Goal: Task Accomplishment & Management: Complete application form

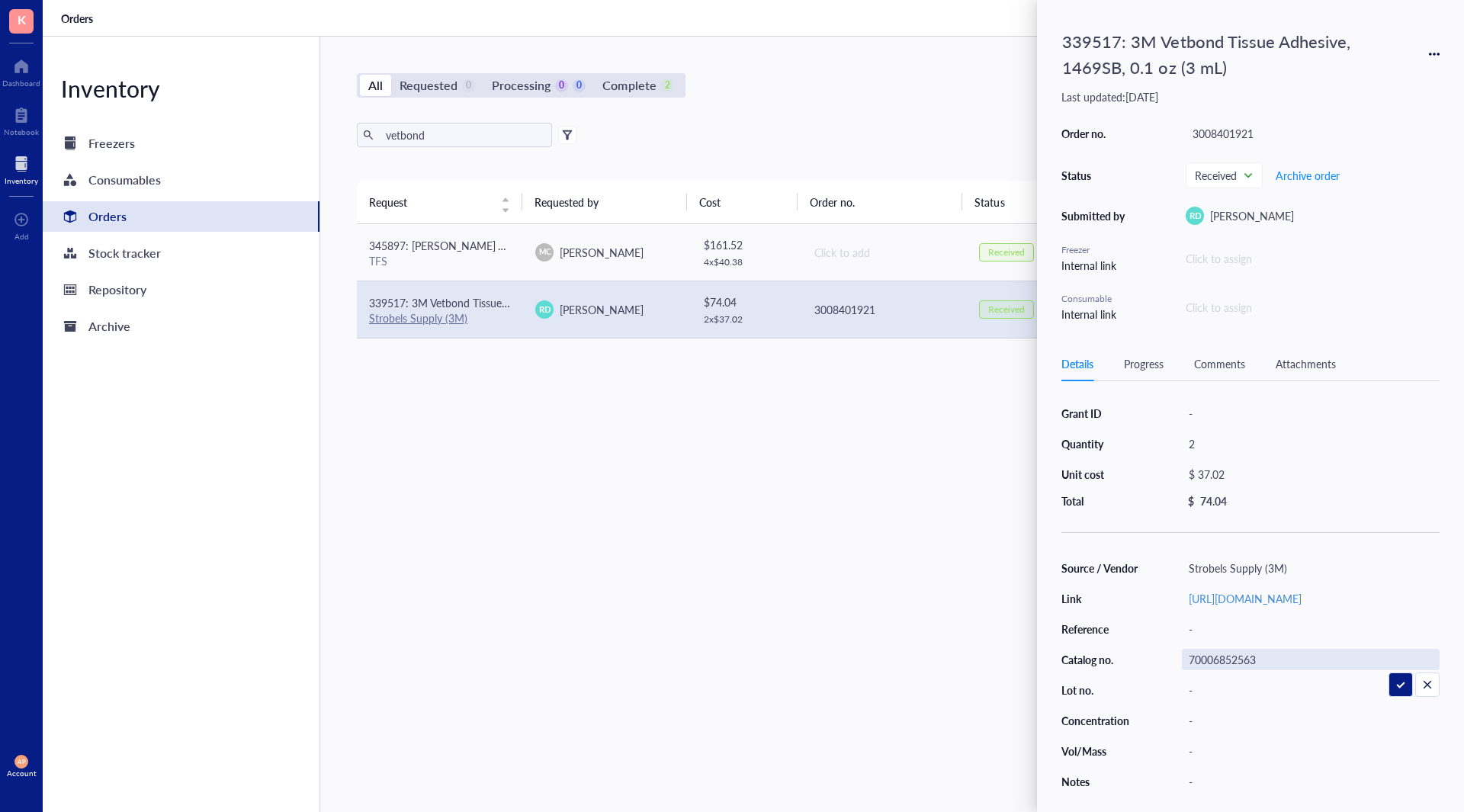
click at [1437, 55] on icon at bounding box center [1439, 54] width 3 height 3
click at [1401, 77] on span "Request again" at bounding box center [1380, 76] width 96 height 17
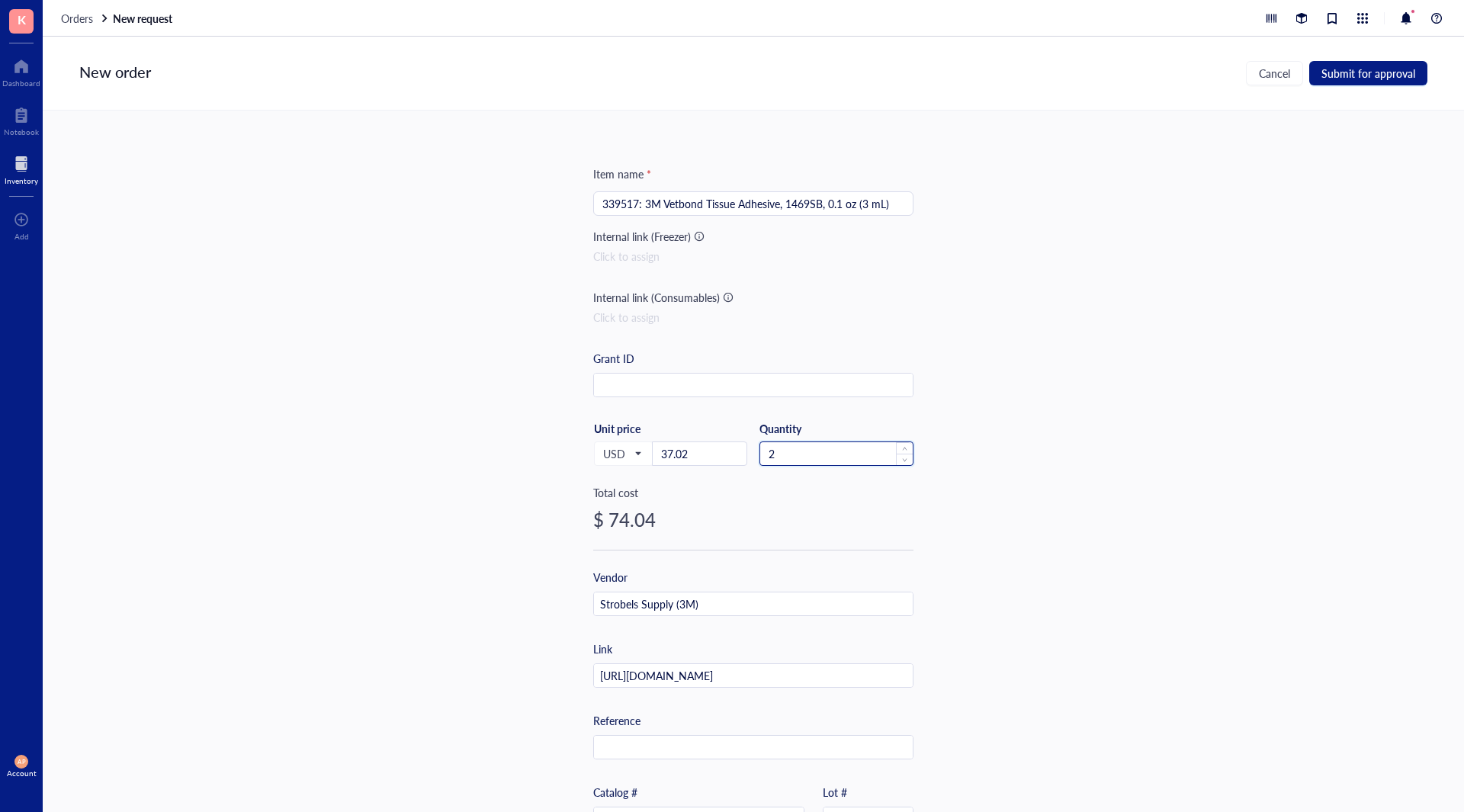
click at [829, 459] on input "2" at bounding box center [837, 454] width 152 height 23
type input "3"
click at [1356, 67] on span "Submit for approval" at bounding box center [1369, 73] width 94 height 12
